Goal: Information Seeking & Learning: Learn about a topic

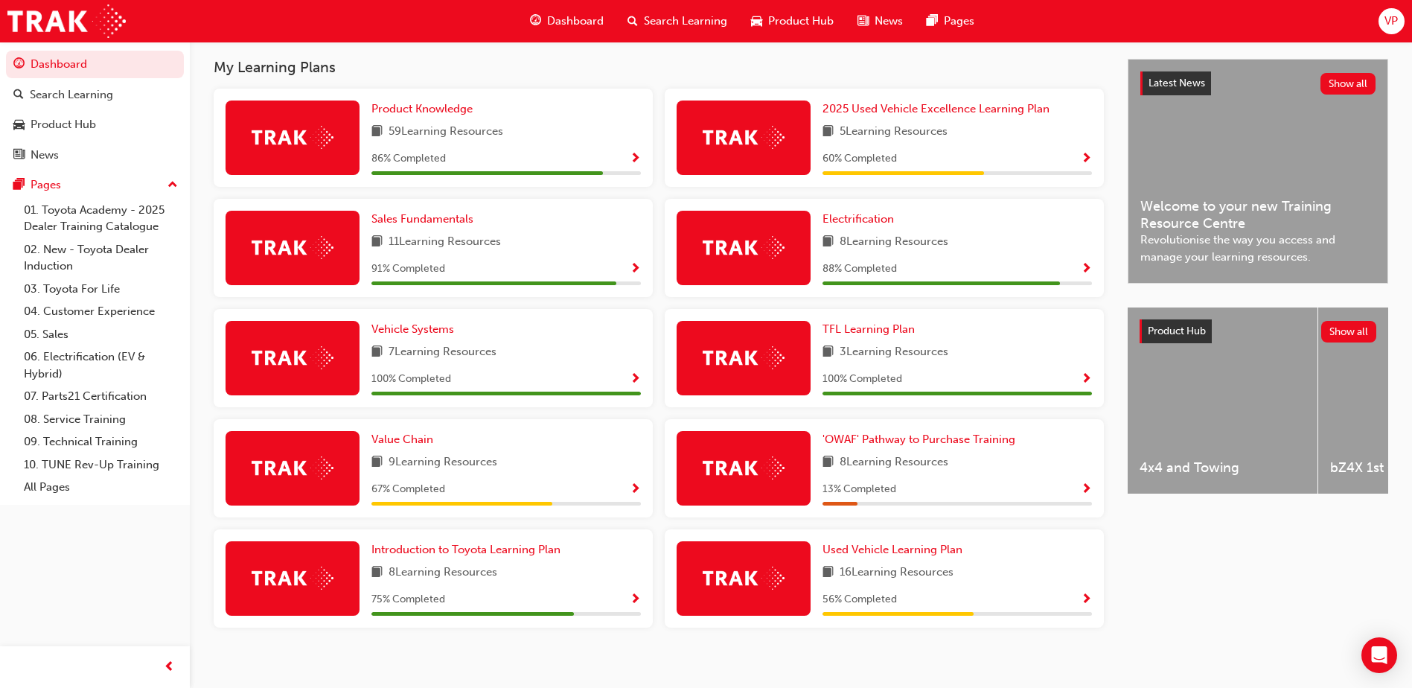
scroll to position [339, 0]
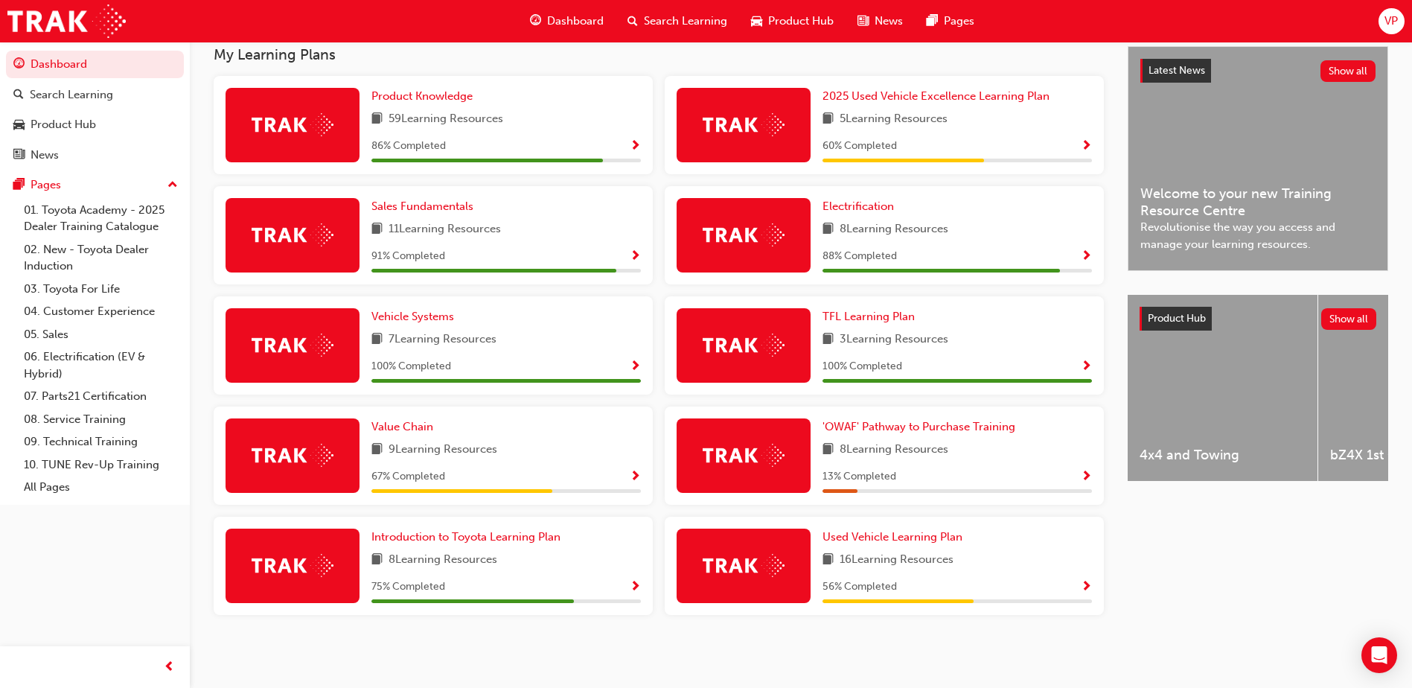
click at [1397, 16] on span "VP" at bounding box center [1390, 21] width 13 height 17
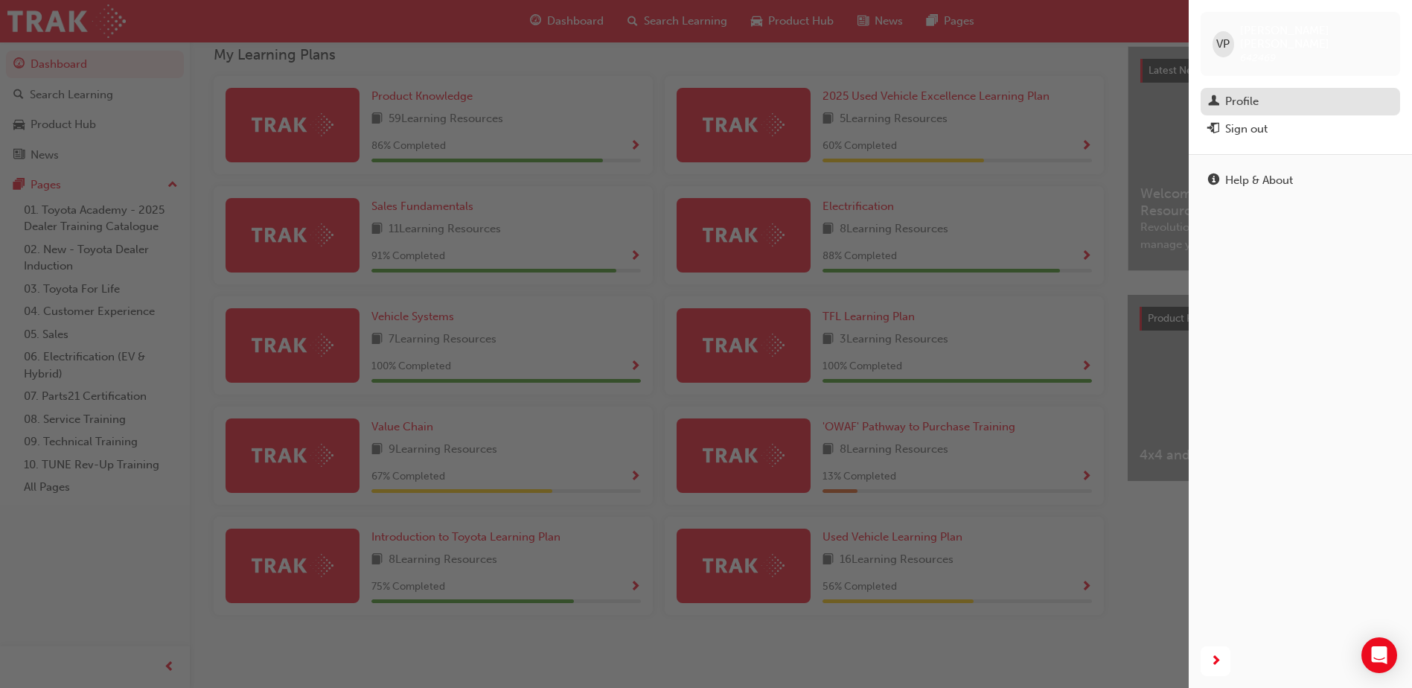
click at [1252, 93] on div "Profile" at bounding box center [1241, 101] width 33 height 17
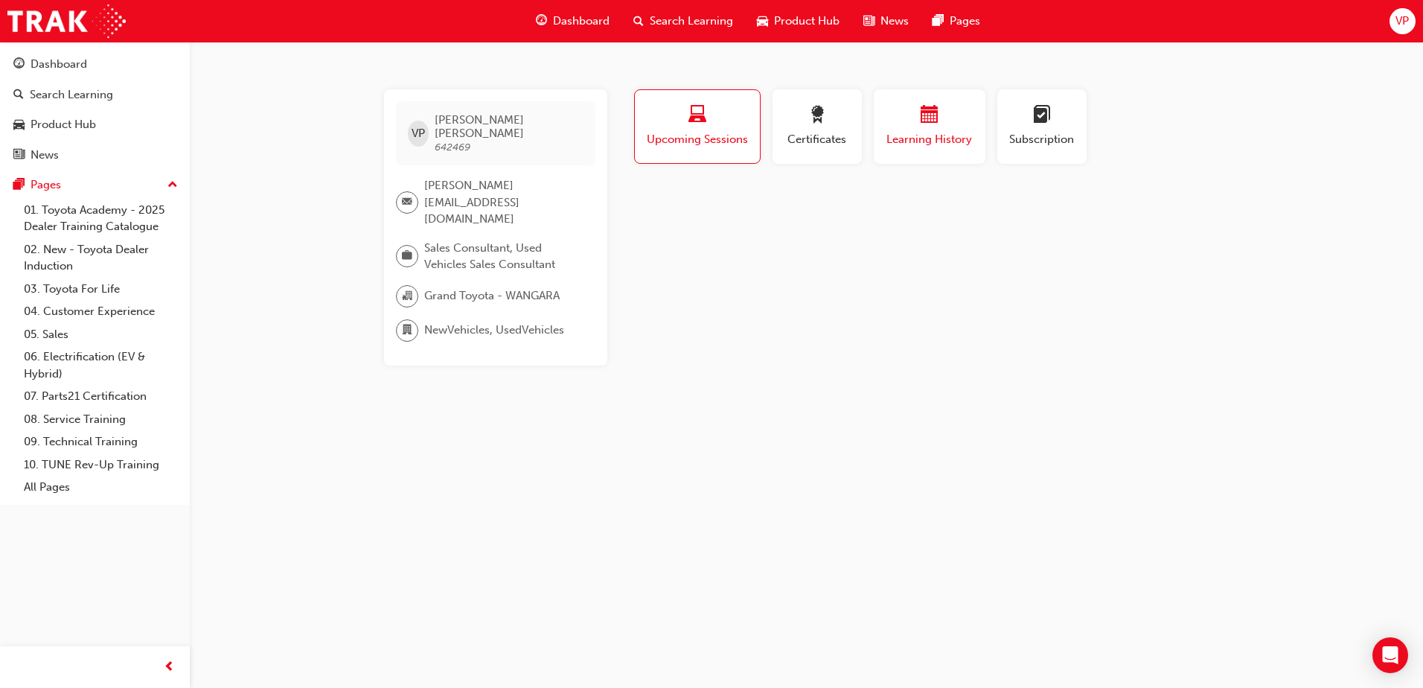
click at [971, 141] on span "Learning History" at bounding box center [929, 139] width 89 height 17
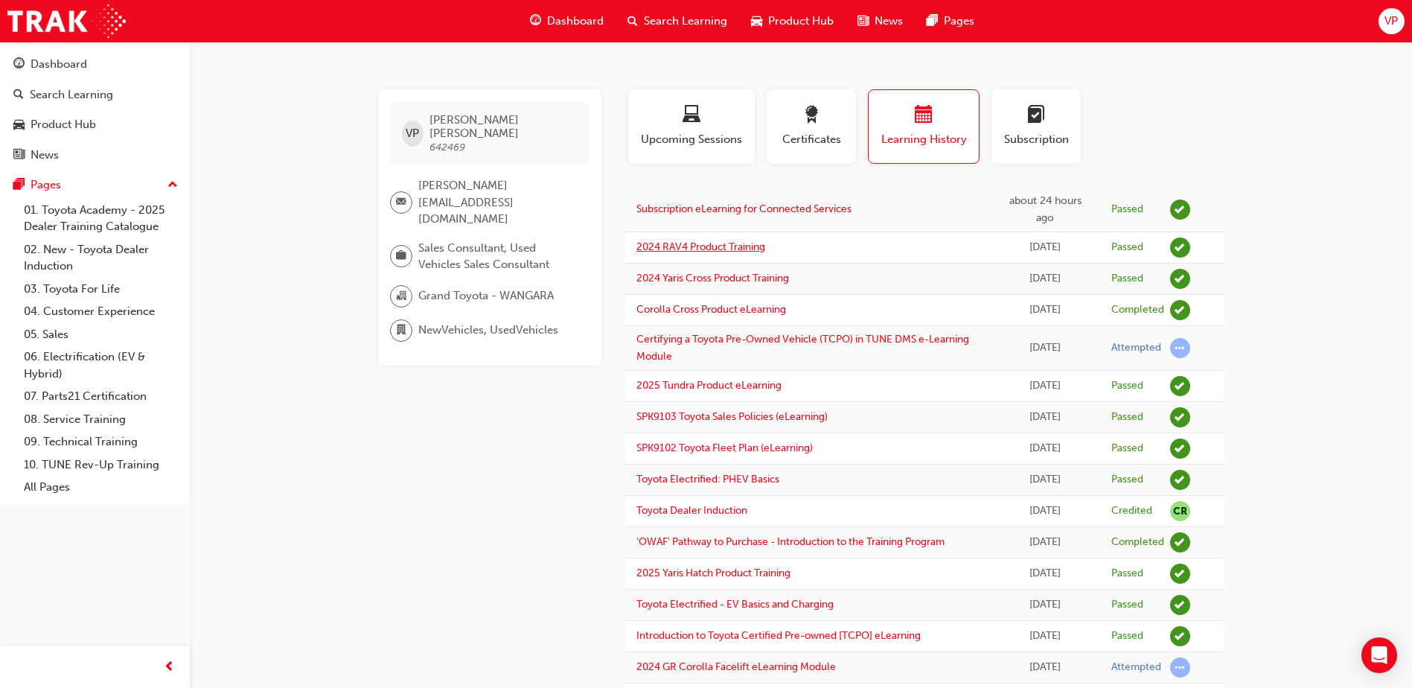
click at [744, 248] on link "2024 RAV4 Product Training" at bounding box center [700, 246] width 129 height 13
